Goal: Transaction & Acquisition: Purchase product/service

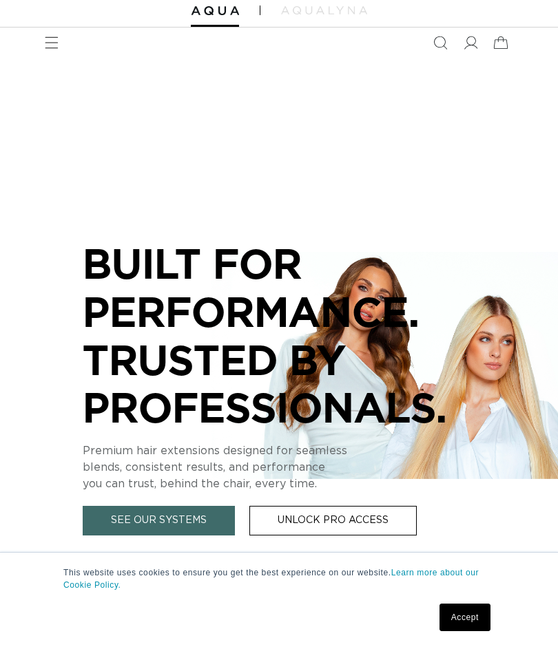
click at [321, 589] on div "BUILT FOR  PERFORMANCE. TRUSTED BY PROFESSIONALS. Premium hair extensions desig…" at bounding box center [279, 367] width 558 height 619
click at [306, 506] on link "Unlock Pro Access" at bounding box center [332, 521] width 167 height 30
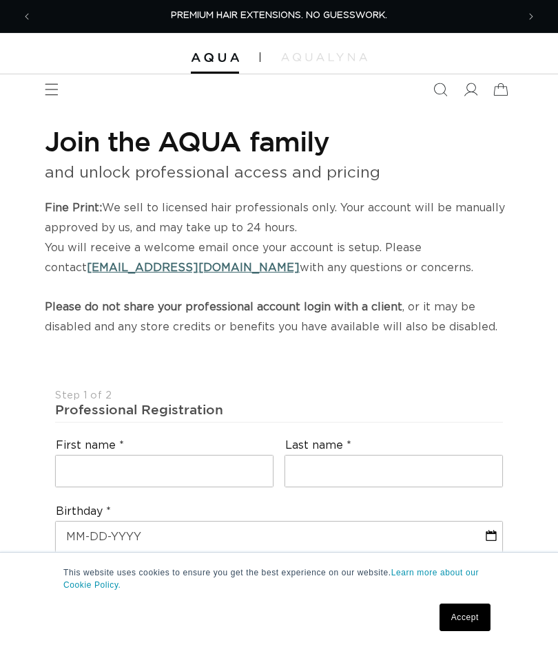
select select "US"
select select "[GEOGRAPHIC_DATA]"
click at [54, 80] on span "Menu" at bounding box center [51, 89] width 30 height 30
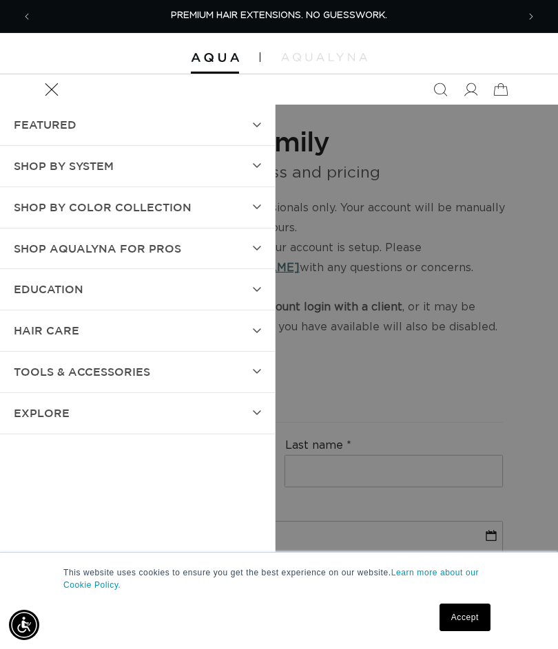
click at [80, 163] on span "SHOP BY SYSTEM" at bounding box center [64, 166] width 100 height 20
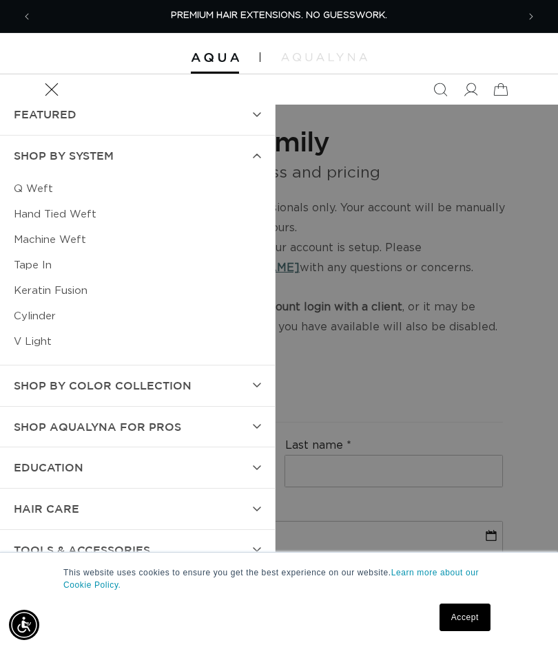
scroll to position [10, 0]
click at [32, 422] on span "Shop AquaLyna for Pros" at bounding box center [97, 428] width 167 height 20
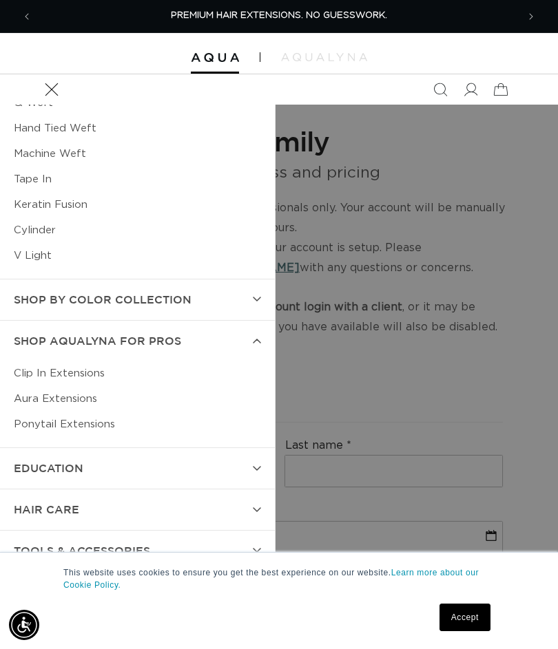
scroll to position [96, 0]
click at [28, 368] on link "Clip In Extensions" at bounding box center [137, 373] width 247 height 25
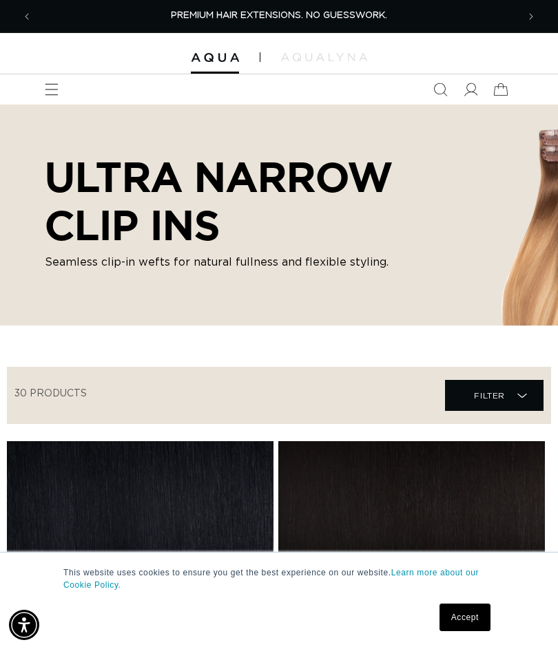
click at [113, 205] on h2 "ULTRA NARROW CLIP INS" at bounding box center [268, 201] width 447 height 96
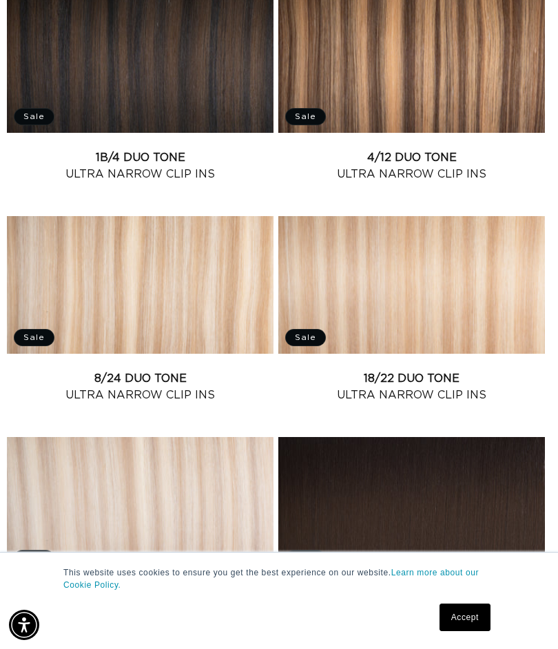
scroll to position [1771, 0]
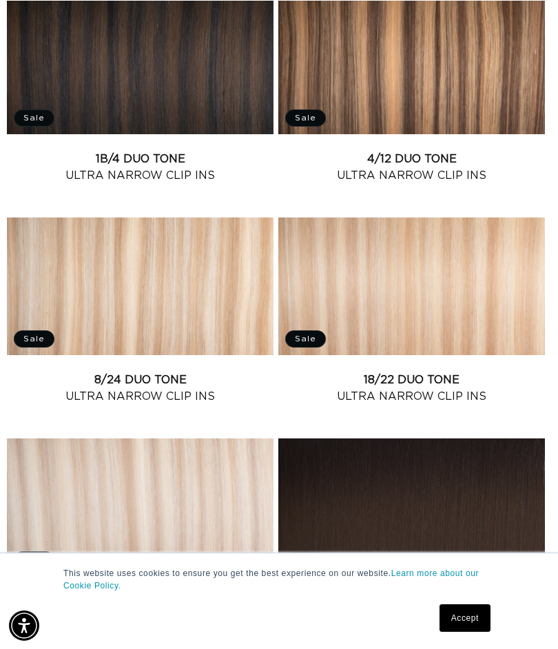
click at [372, 371] on link "18/22 Duo Tone Ultra Narrow Clip Ins" at bounding box center [411, 387] width 266 height 33
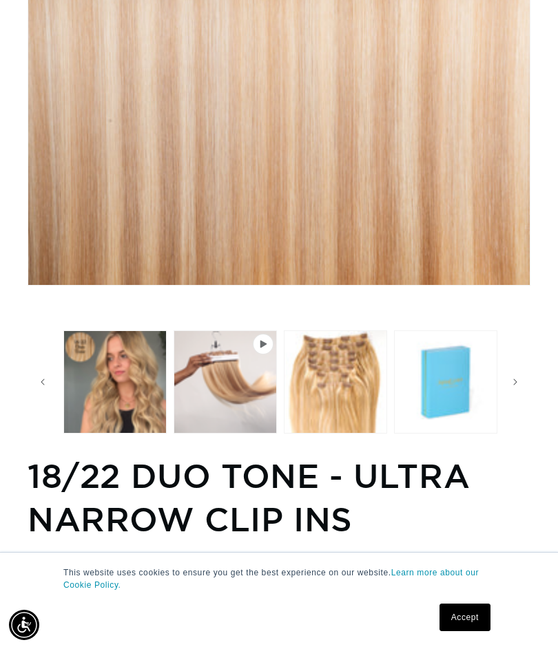
scroll to position [0, 110]
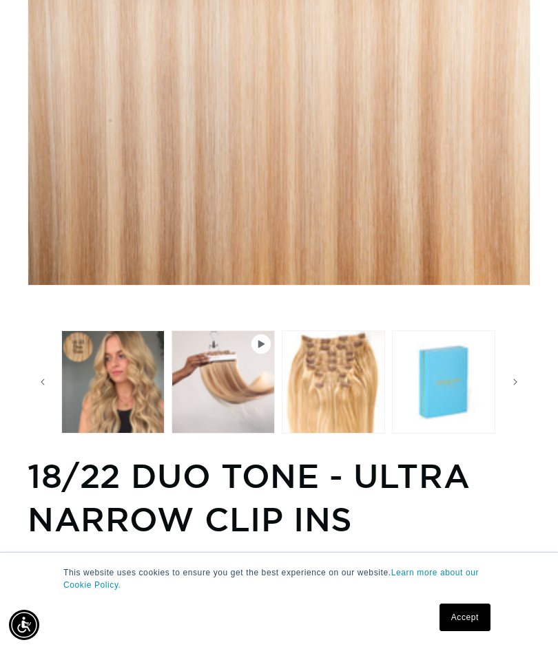
click at [317, 361] on button "Load image 3 in gallery view" at bounding box center [333, 381] width 103 height 103
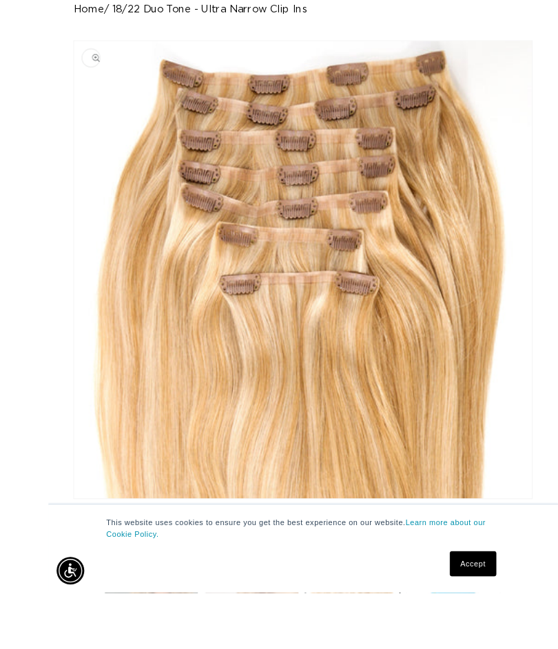
scroll to position [305, 0]
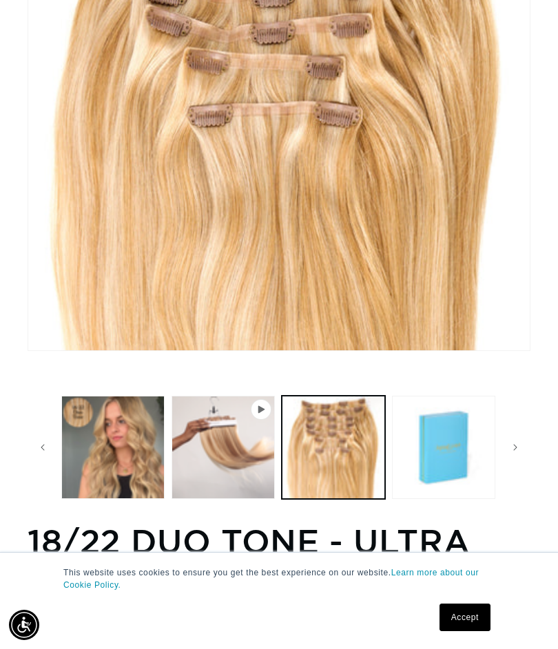
click at [223, 410] on button "Play video 1 in gallery view" at bounding box center [222, 447] width 103 height 103
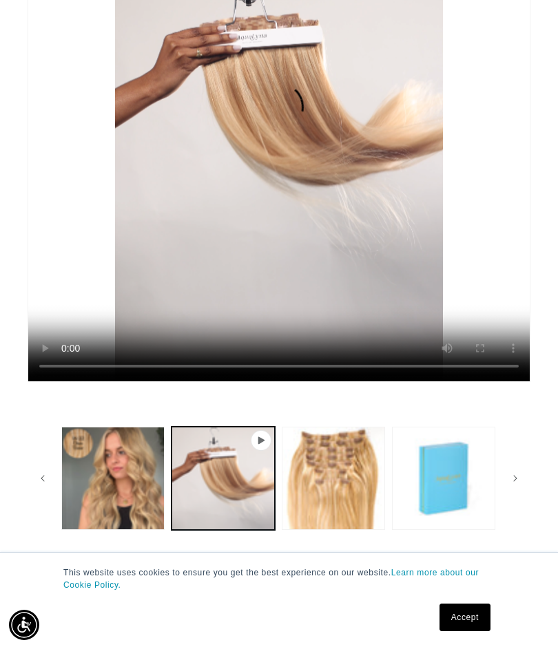
scroll to position [153, 0]
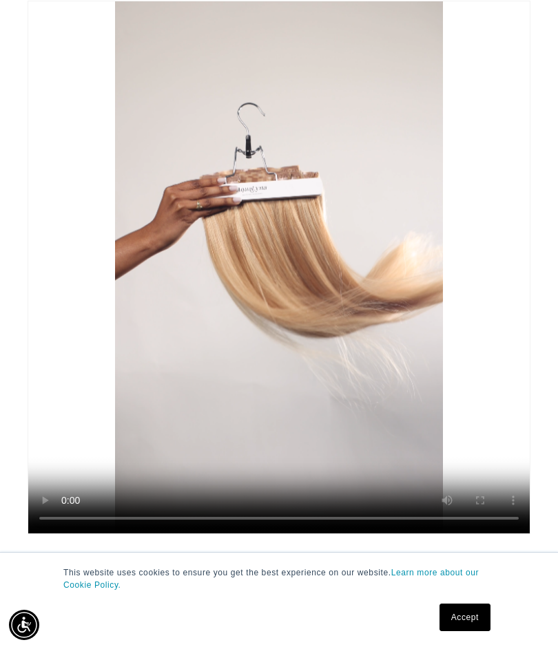
click at [164, 399] on video "18/22 Duo Tone - Ultra Narrow Clip Ins" at bounding box center [278, 267] width 501 height 532
click at [271, 291] on video "18/22 Duo Tone - Ultra Narrow Clip Ins" at bounding box center [278, 267] width 501 height 532
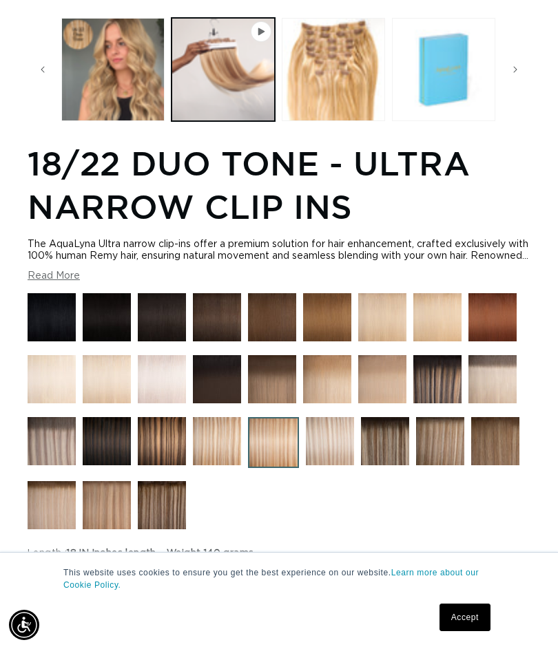
scroll to position [712, 0]
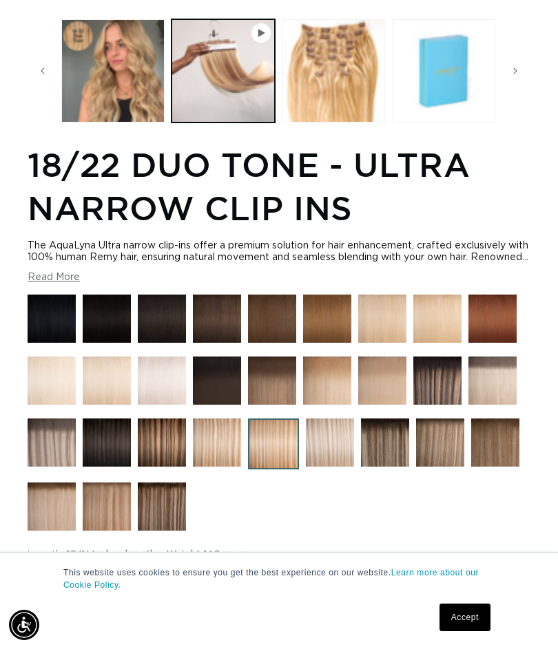
click at [327, 467] on img at bounding box center [330, 443] width 48 height 48
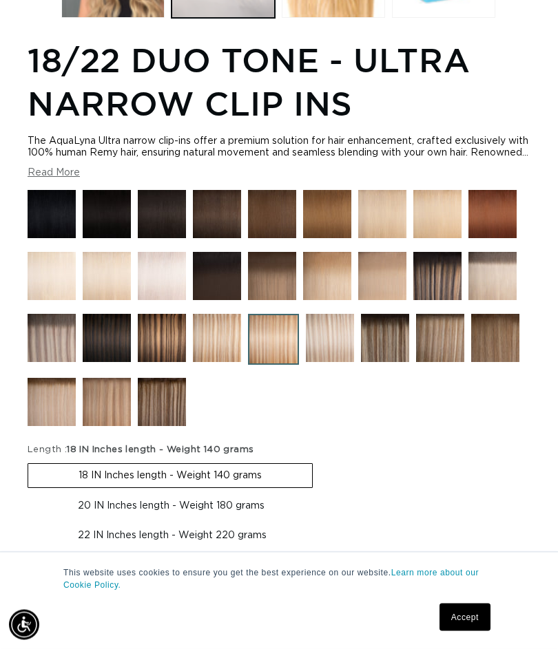
scroll to position [818, 0]
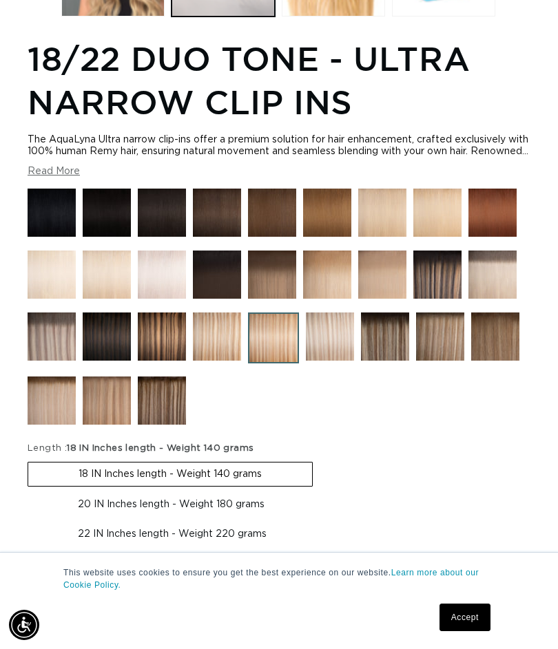
click at [54, 425] on img at bounding box center [52, 401] width 48 height 48
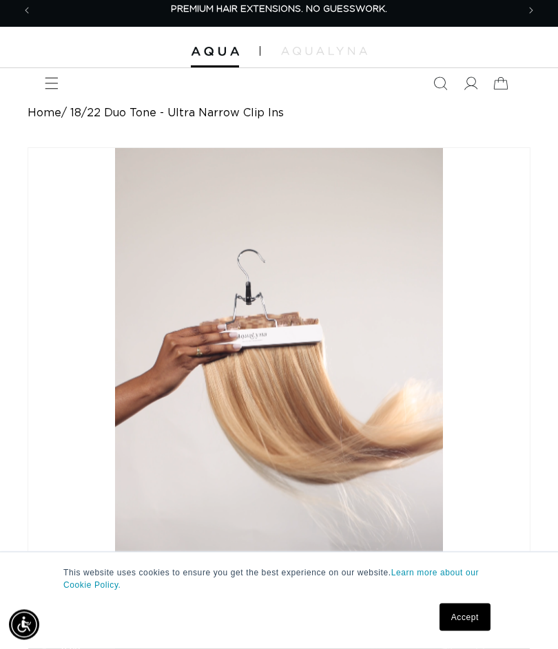
scroll to position [0, 0]
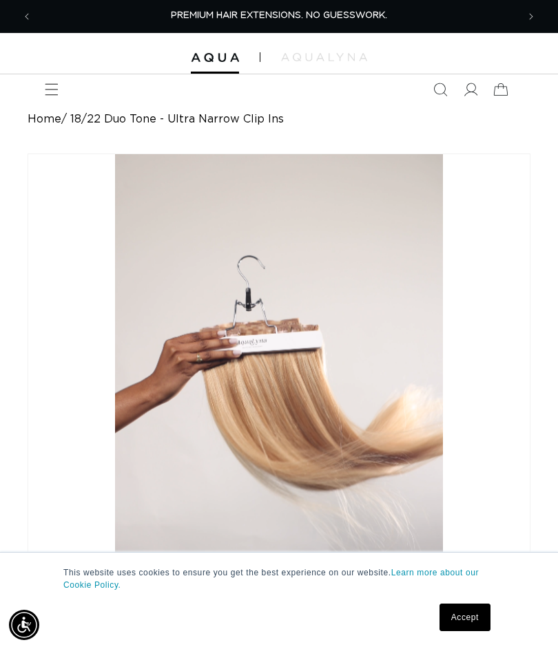
click at [432, 81] on span "Search" at bounding box center [440, 89] width 30 height 30
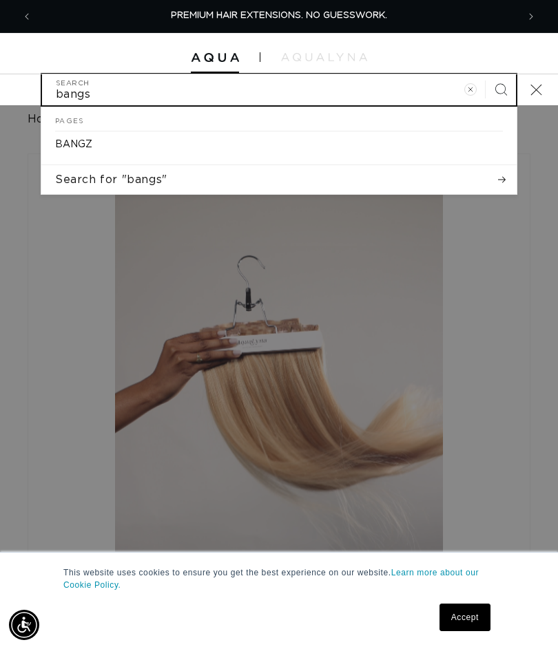
type input "bangs"
click at [500, 89] on button "Search" at bounding box center [500, 89] width 30 height 30
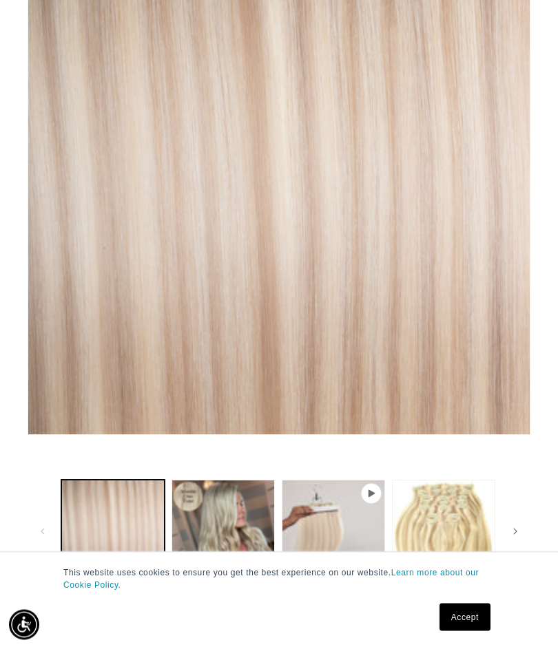
scroll to position [221, 0]
click at [207, 508] on button "Load image 2 in gallery view" at bounding box center [222, 531] width 103 height 103
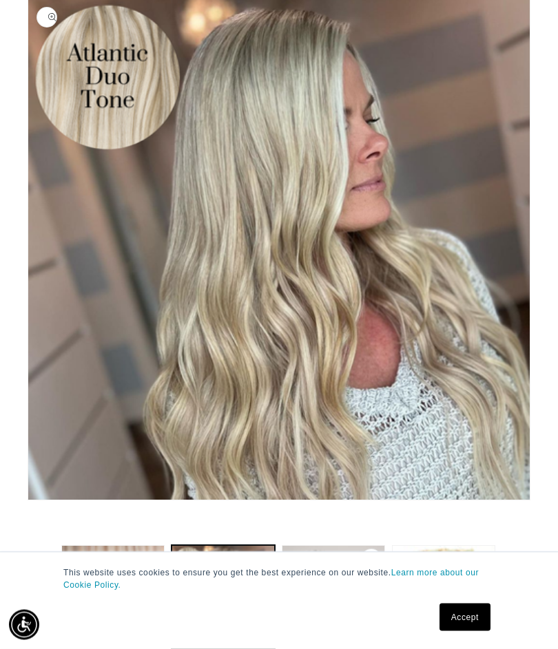
scroll to position [153, 0]
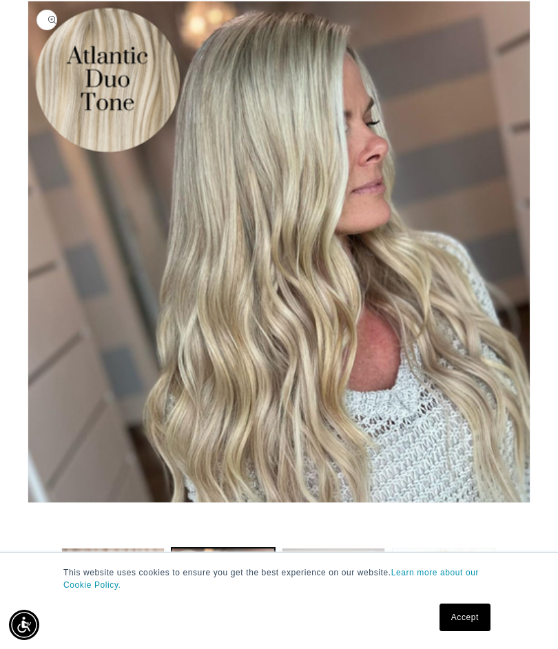
click at [331, 575] on button "Play video 1 in gallery view" at bounding box center [333, 599] width 103 height 103
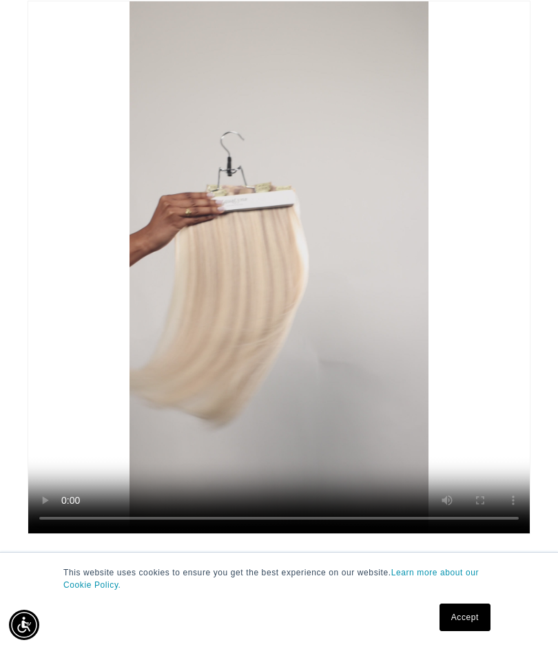
click at [134, 446] on video "Atlantic Duo Tone - Ultra Narrow Clip Ins" at bounding box center [278, 267] width 501 height 532
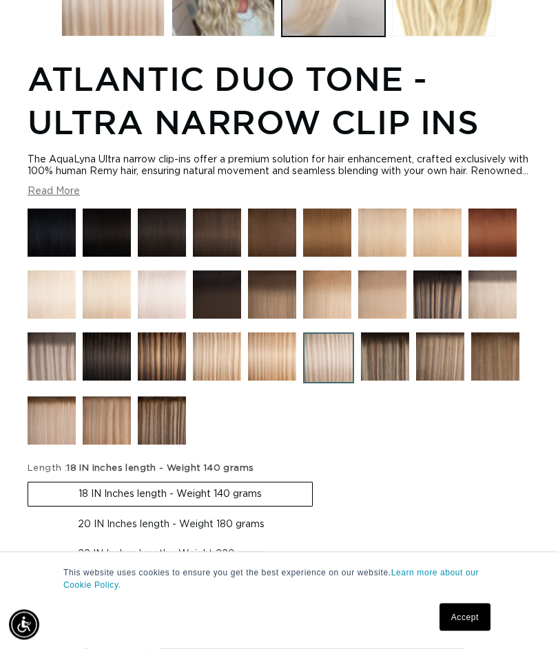
scroll to position [797, 0]
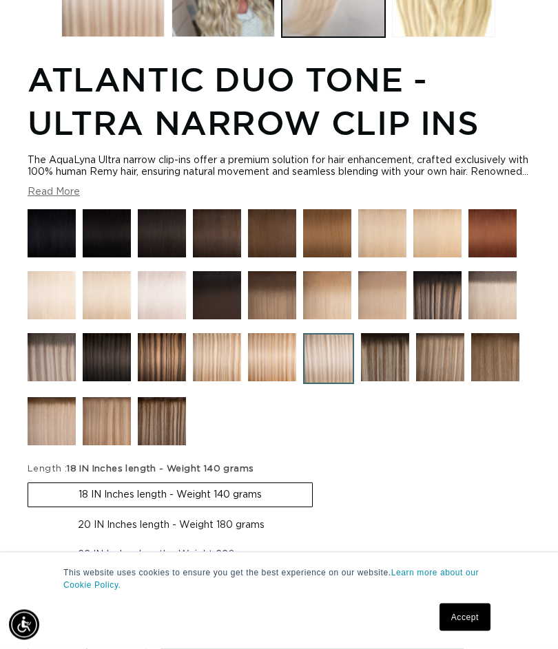
click at [435, 382] on img at bounding box center [440, 358] width 48 height 48
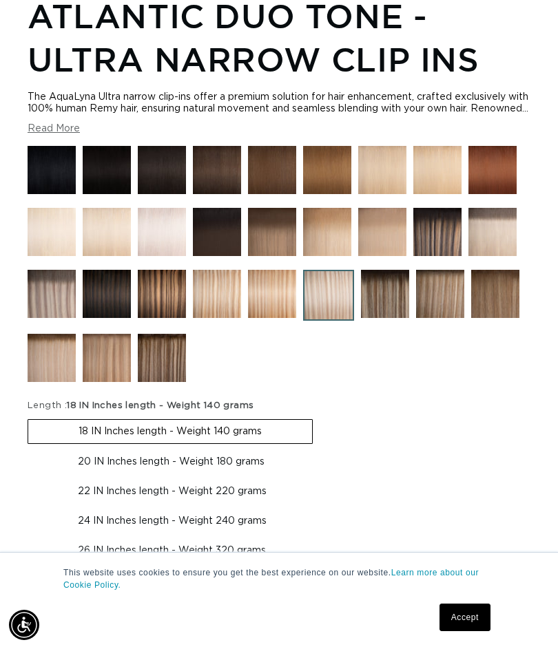
scroll to position [104, 0]
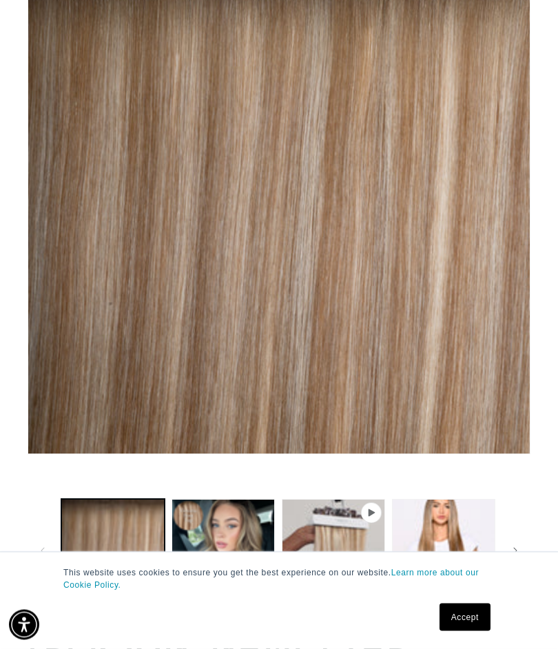
scroll to position [202, 0]
click at [213, 526] on button "Load image 2 in gallery view" at bounding box center [222, 550] width 103 height 103
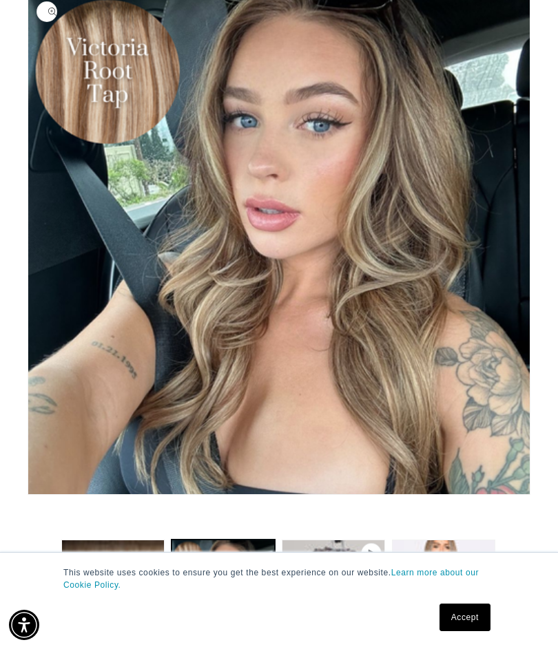
scroll to position [153, 0]
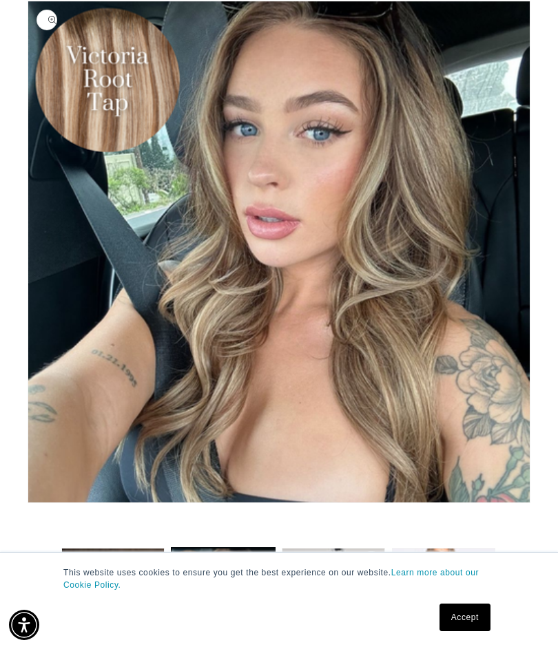
click at [330, 577] on button "Play video 1 in gallery view" at bounding box center [333, 599] width 103 height 103
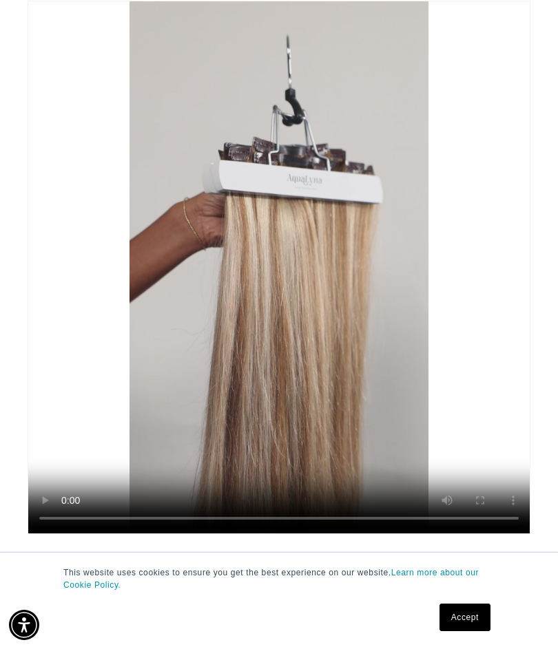
click at [158, 447] on video "Victoria Root Tap - Ultra Narrow Clip Ins" at bounding box center [278, 267] width 501 height 532
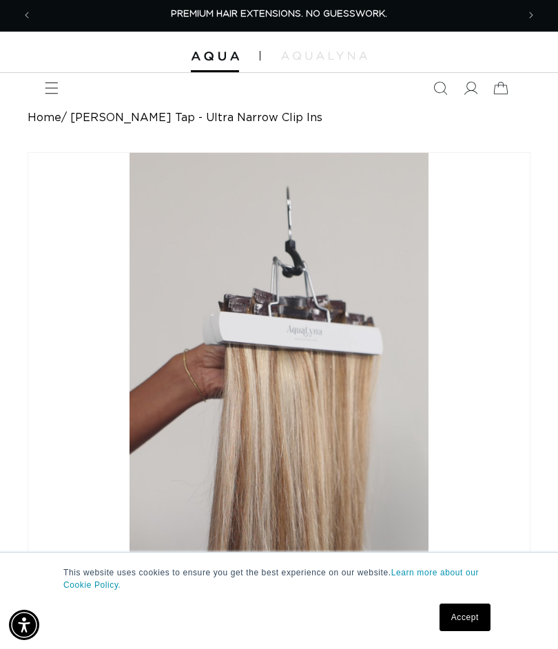
scroll to position [0, 0]
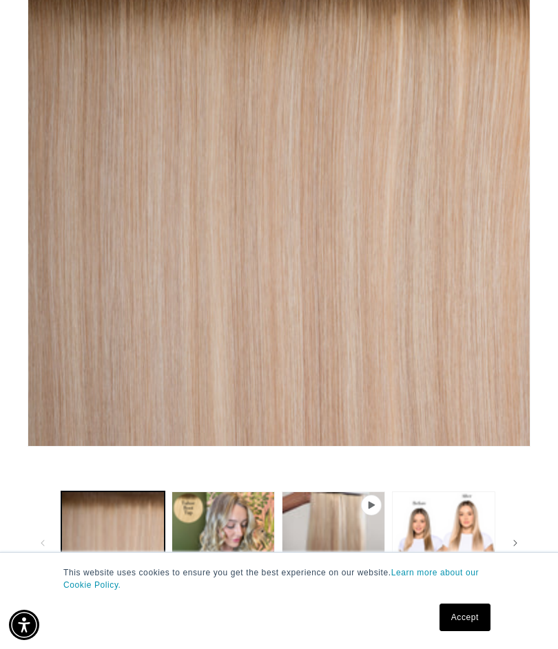
click at [319, 540] on button "Play video 1 in gallery view" at bounding box center [333, 542] width 103 height 103
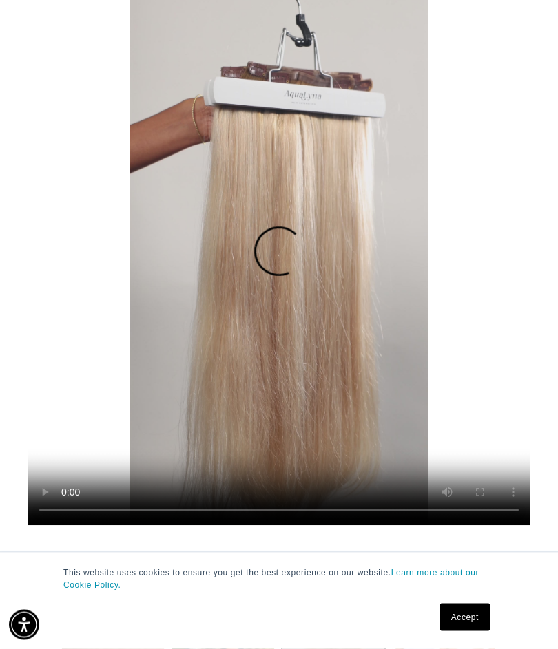
scroll to position [153, 0]
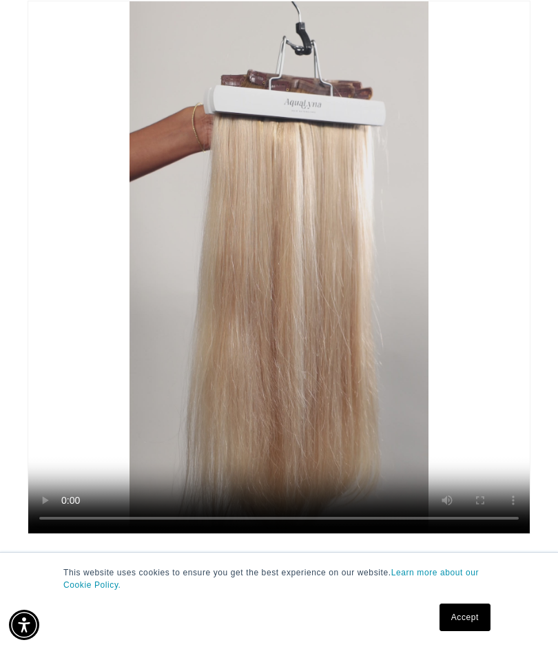
click at [242, 473] on video "Tahoe Root Tap - Ultra Narrow Clip Ins" at bounding box center [278, 267] width 501 height 532
click at [279, 295] on video "Tahoe Root Tap - Ultra Narrow Clip Ins" at bounding box center [278, 267] width 501 height 532
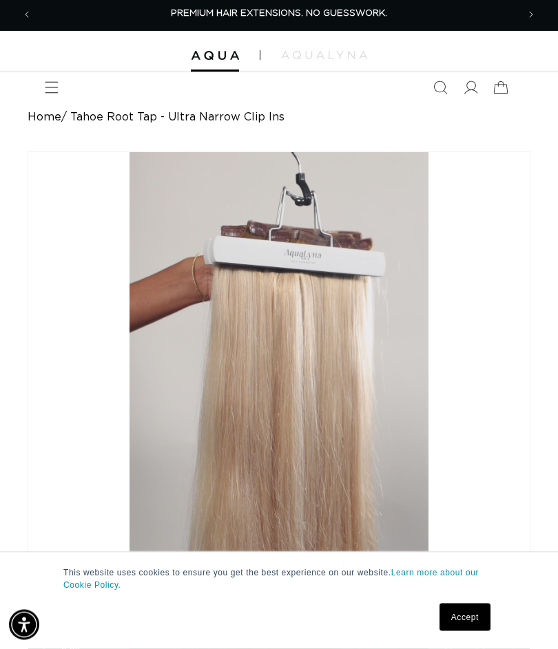
scroll to position [0, 0]
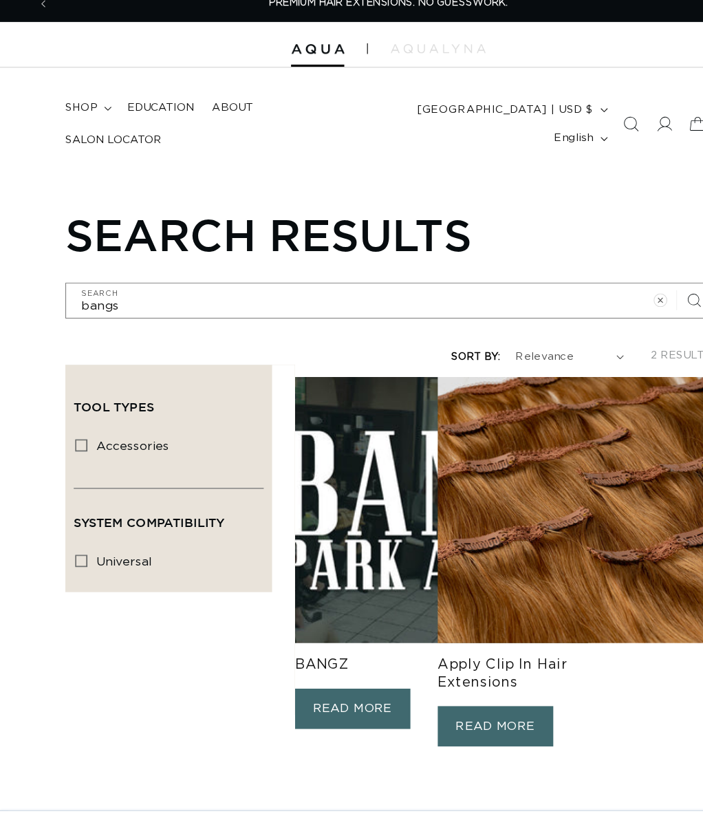
scroll to position [24, 0]
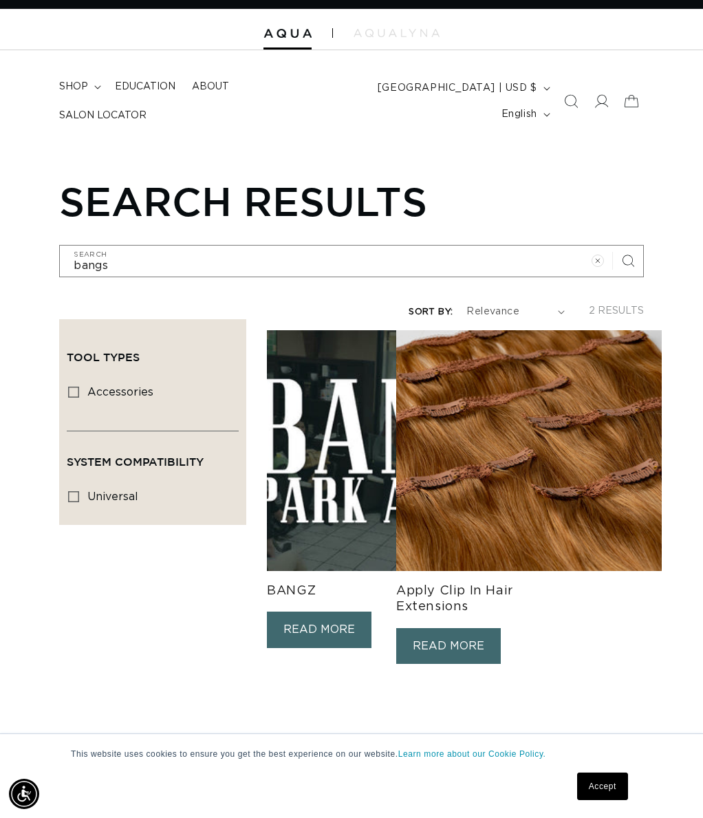
click at [374, 509] on img at bounding box center [400, 450] width 266 height 241
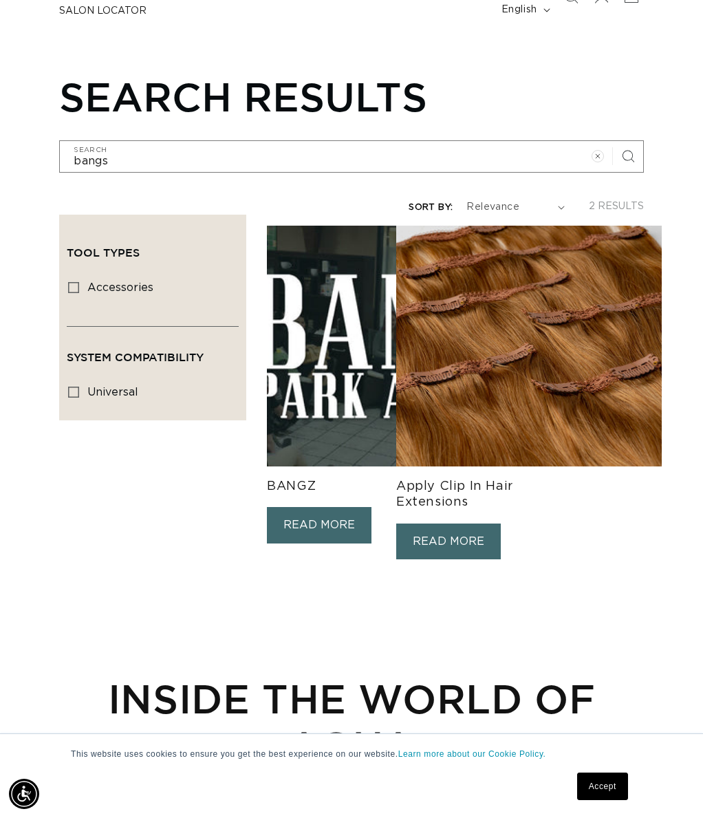
scroll to position [129, 0]
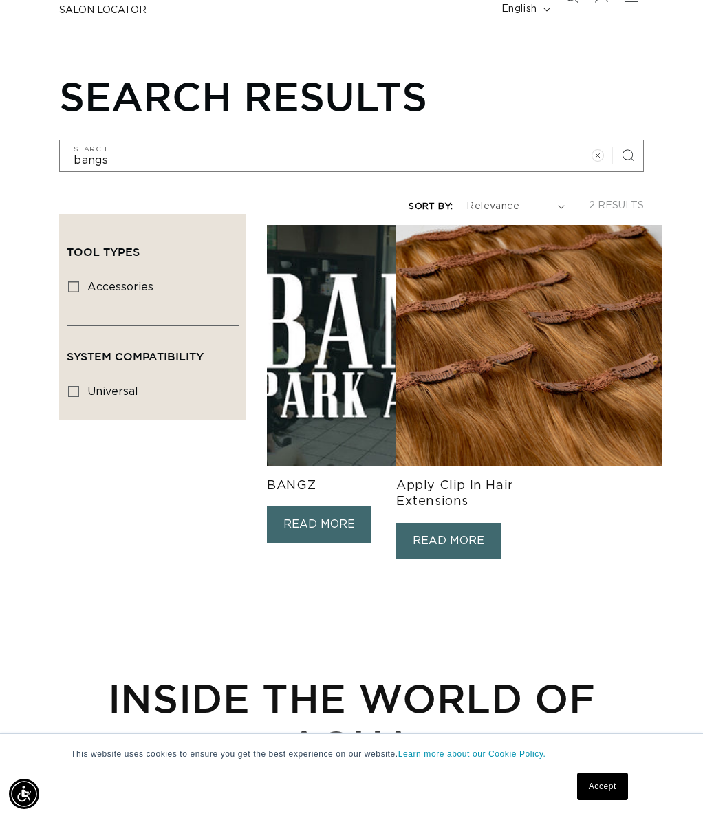
click at [334, 543] on link "READ MORE" at bounding box center [319, 525] width 105 height 36
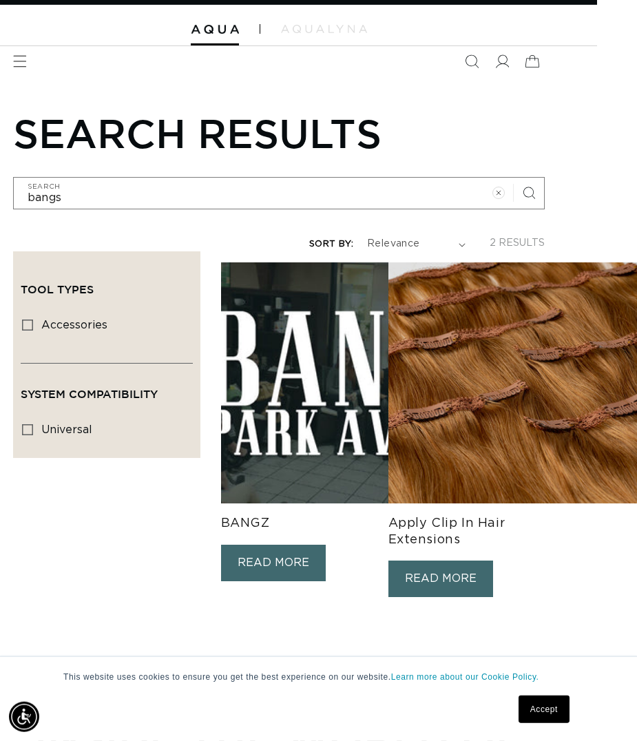
scroll to position [0, 39]
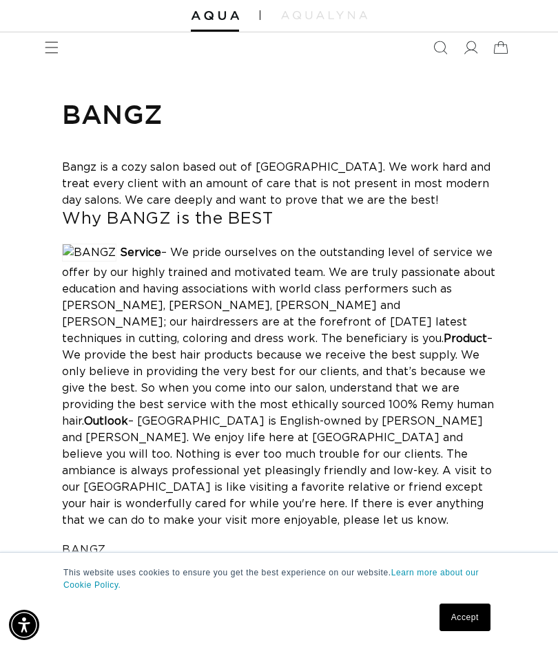
scroll to position [41, 0]
